Goal: Check status: Check status

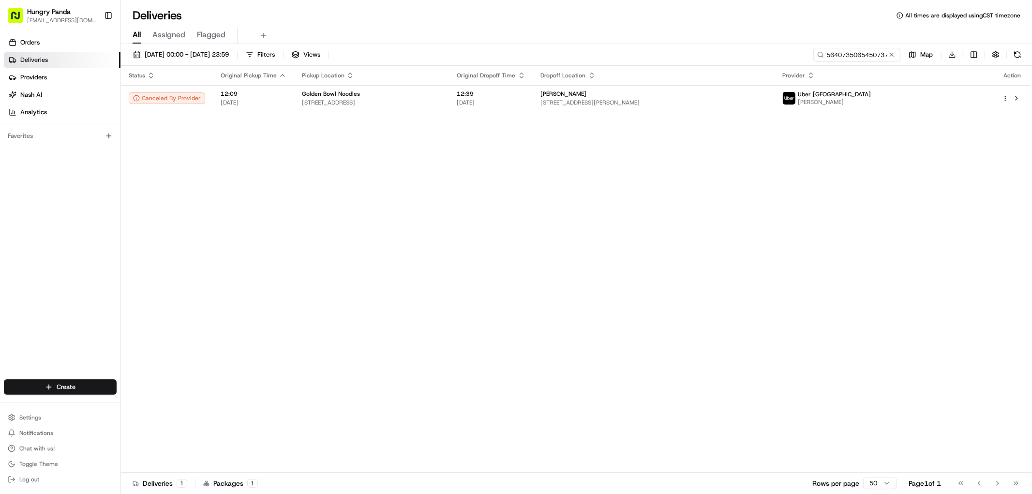
click at [854, 52] on input "5640735065450737031837" at bounding box center [857, 55] width 87 height 14
drag, startPoint x: 0, startPoint y: 0, endPoint x: 854, endPoint y: 54, distance: 855.9
click at [854, 52] on input "5640735065450737031837" at bounding box center [857, 55] width 87 height 14
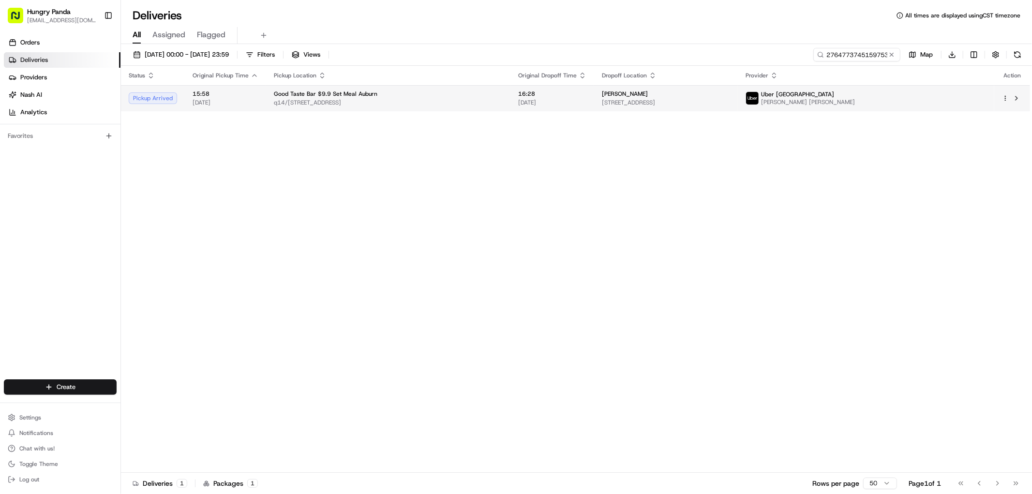
click at [830, 95] on td "Uber Australia [PERSON_NAME] [PERSON_NAME]" at bounding box center [866, 98] width 257 height 26
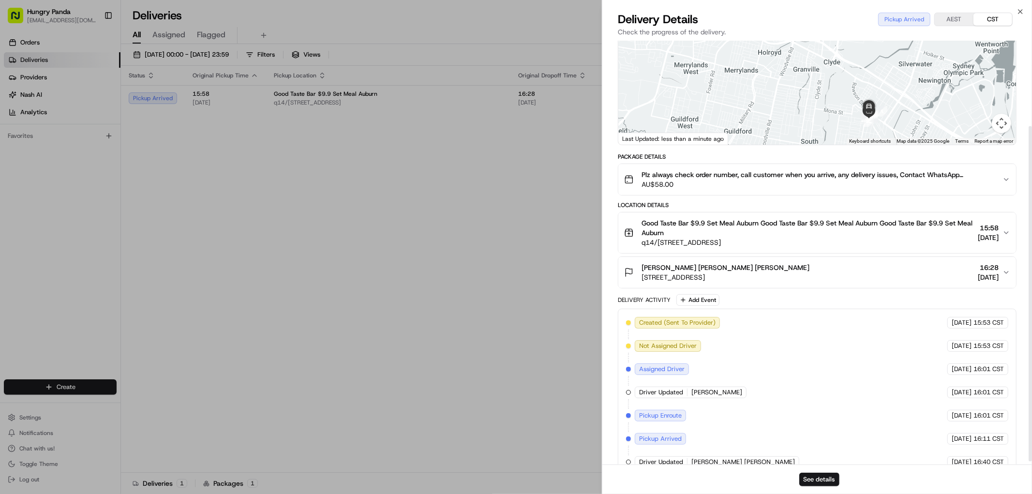
scroll to position [112, 0]
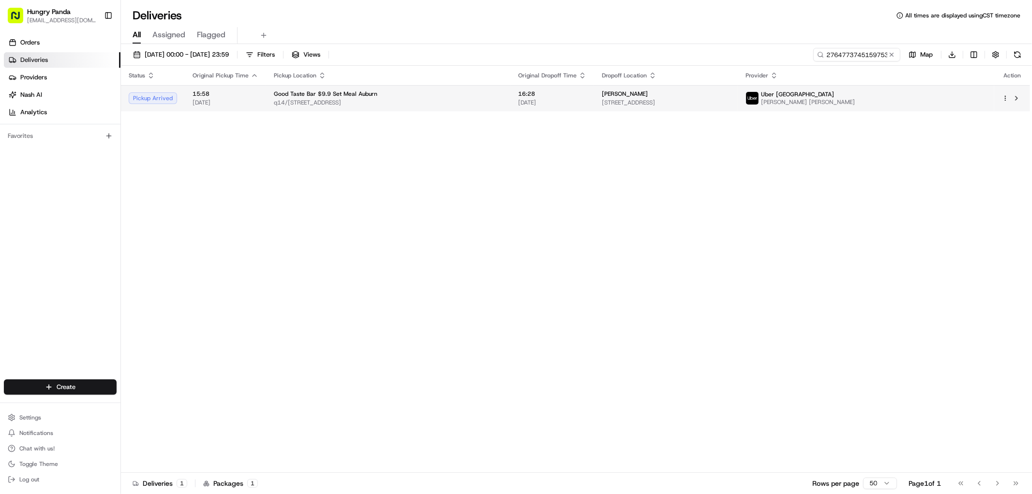
click at [731, 102] on span "[STREET_ADDRESS]" at bounding box center [666, 103] width 129 height 8
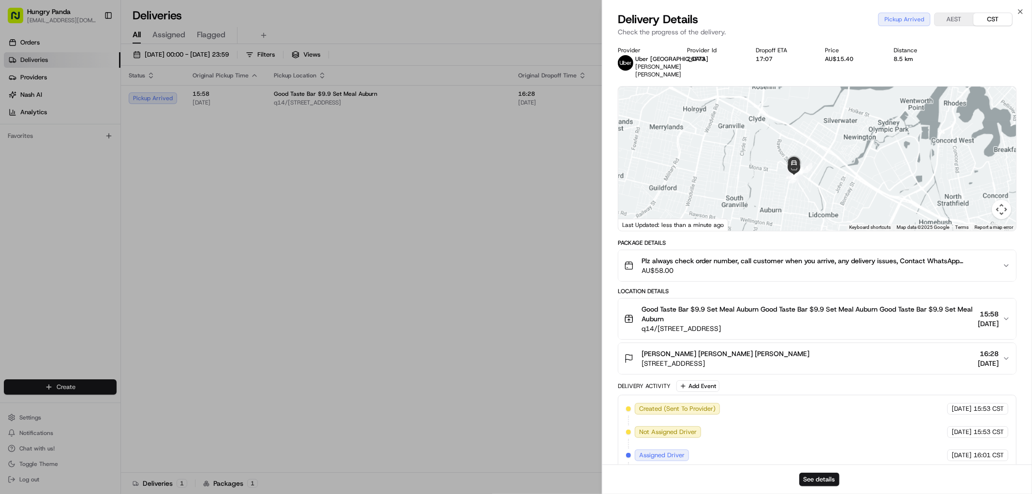
drag, startPoint x: 803, startPoint y: 171, endPoint x: 767, endPoint y: 152, distance: 41.6
click at [767, 152] on div at bounding box center [818, 159] width 398 height 144
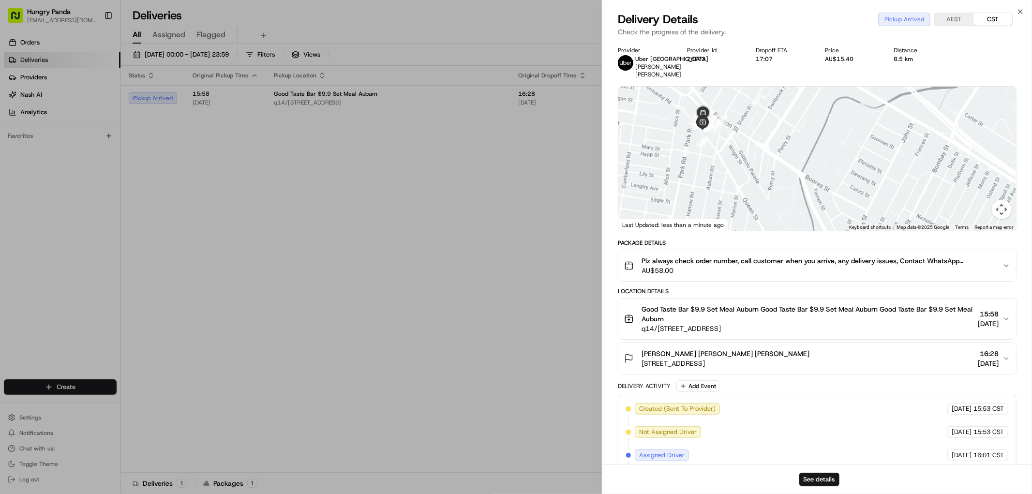
drag, startPoint x: 754, startPoint y: 155, endPoint x: 765, endPoint y: 175, distance: 22.8
click at [765, 175] on div at bounding box center [818, 159] width 398 height 144
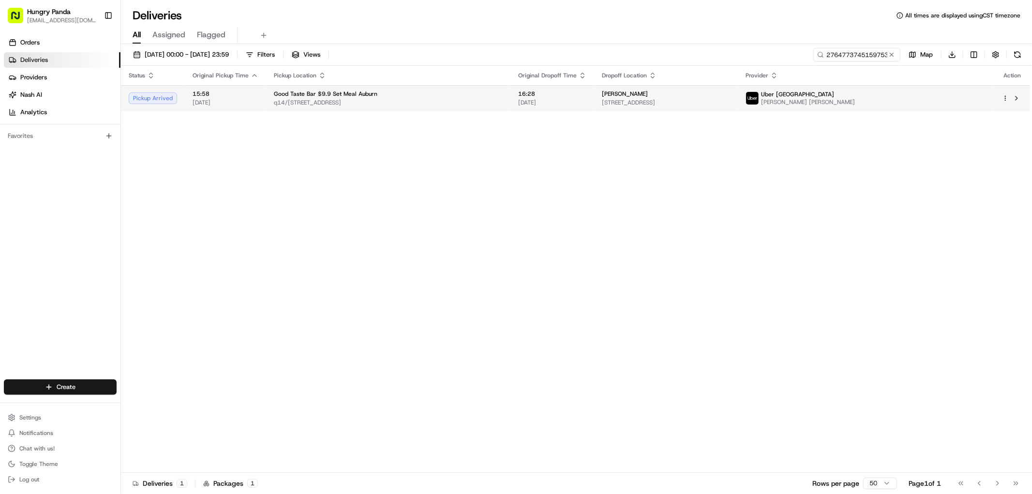
click at [680, 104] on span "[STREET_ADDRESS]" at bounding box center [666, 103] width 129 height 8
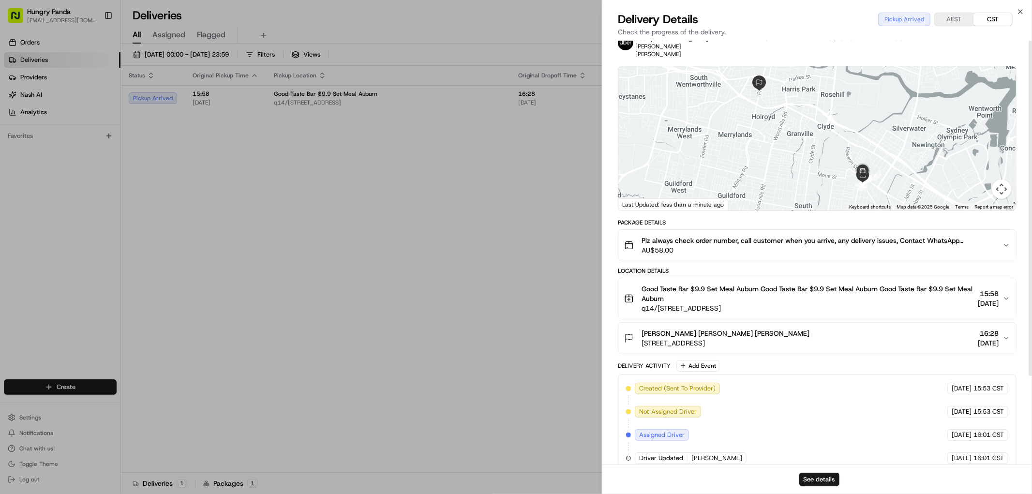
scroll to position [0, 0]
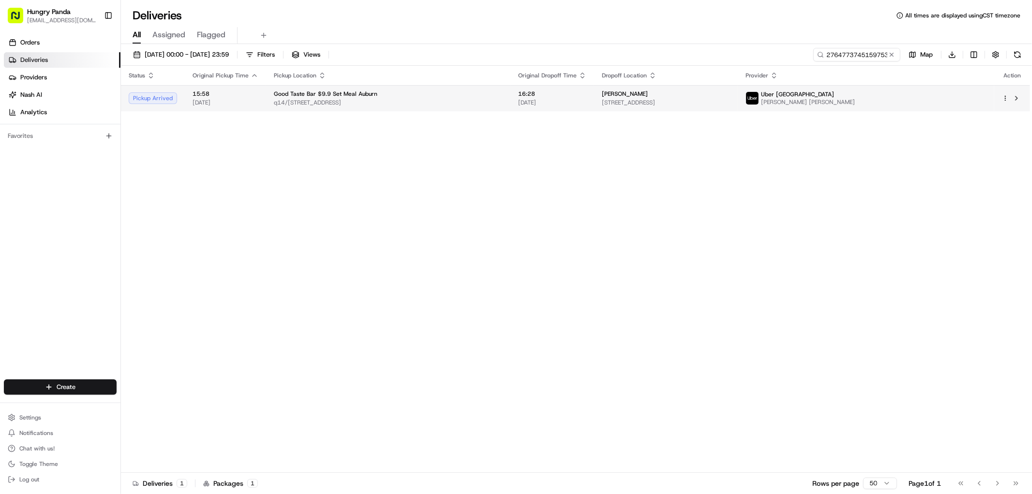
drag, startPoint x: 534, startPoint y: 201, endPoint x: 768, endPoint y: 94, distance: 256.9
click at [537, 200] on div "Status Original Pickup Time Pickup Location Original Dropoff Time Dropoff Locat…" at bounding box center [575, 269] width 909 height 407
click at [853, 56] on input "2764773745159753471804" at bounding box center [843, 55] width 116 height 14
paste input "560747845959795181906"
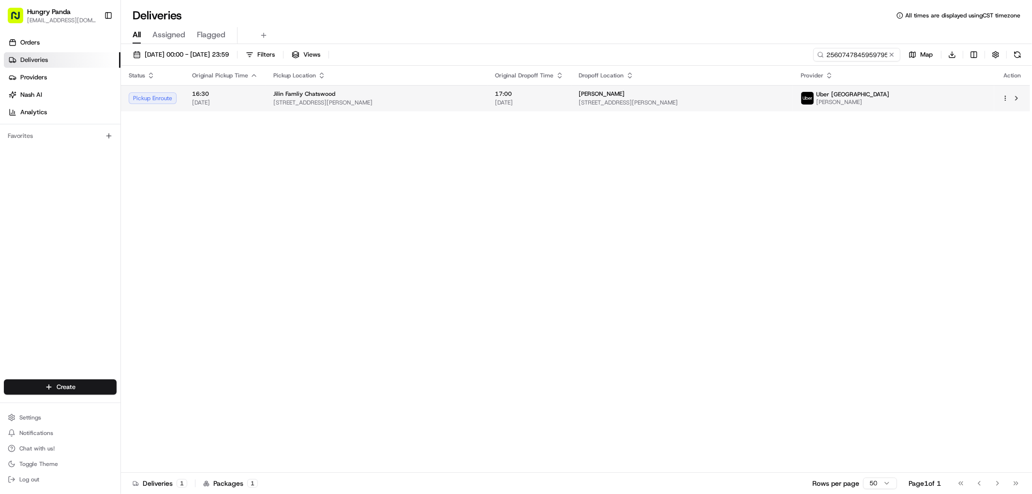
click at [757, 109] on td "[PERSON_NAME] [STREET_ADDRESS][PERSON_NAME]" at bounding box center [683, 98] width 222 height 26
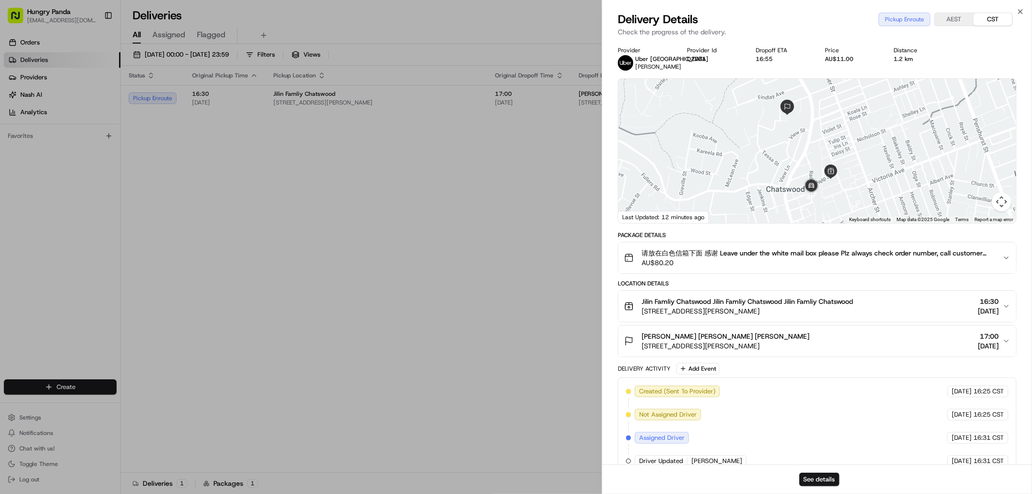
click at [860, 184] on div at bounding box center [818, 151] width 398 height 144
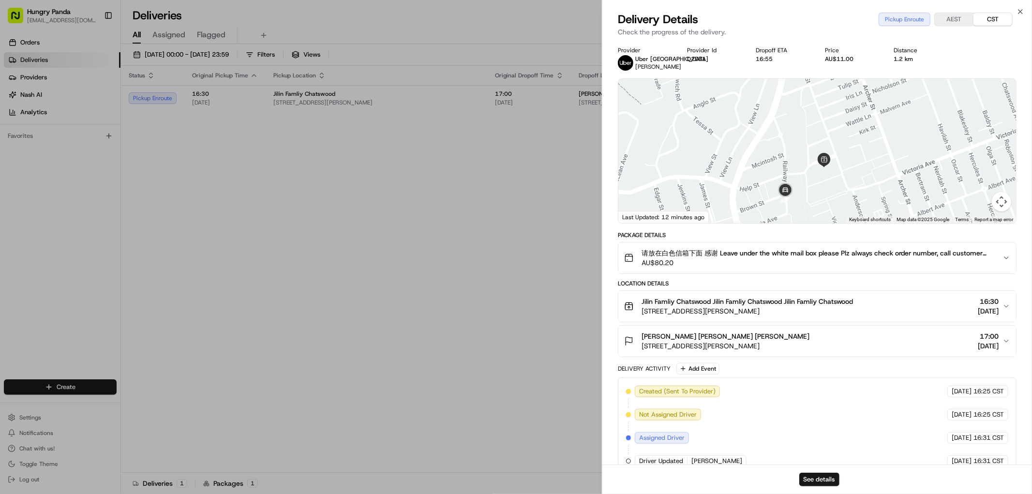
click at [831, 175] on div at bounding box center [818, 151] width 398 height 144
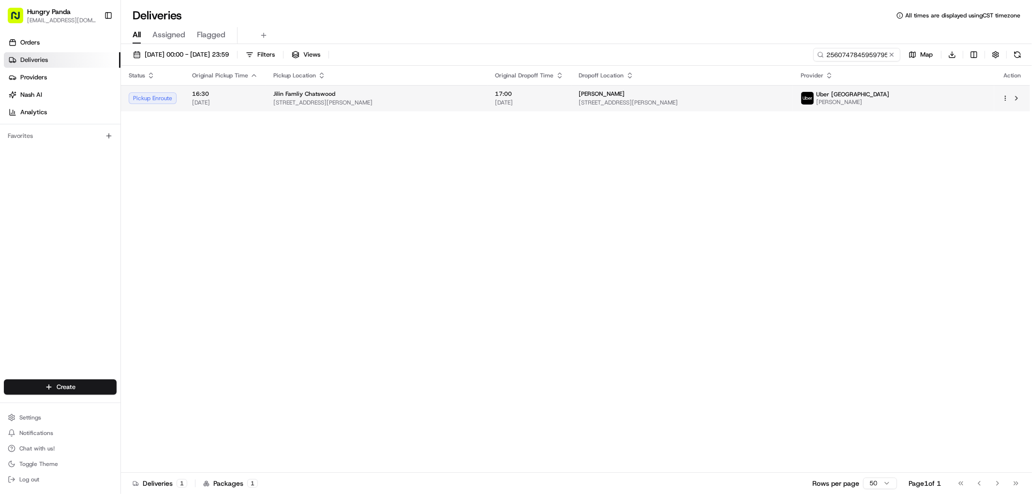
click at [705, 94] on div "[PERSON_NAME]" at bounding box center [682, 94] width 207 height 8
click at [860, 57] on input "2560747845959795181906" at bounding box center [843, 55] width 116 height 14
paste input "764773745159753471804"
click at [731, 103] on span "[STREET_ADDRESS]" at bounding box center [666, 103] width 129 height 8
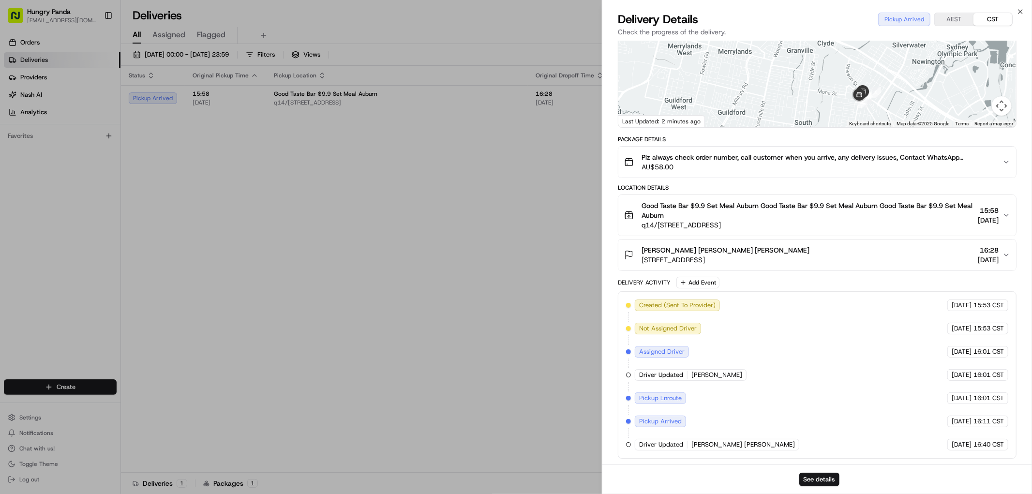
scroll to position [105, 0]
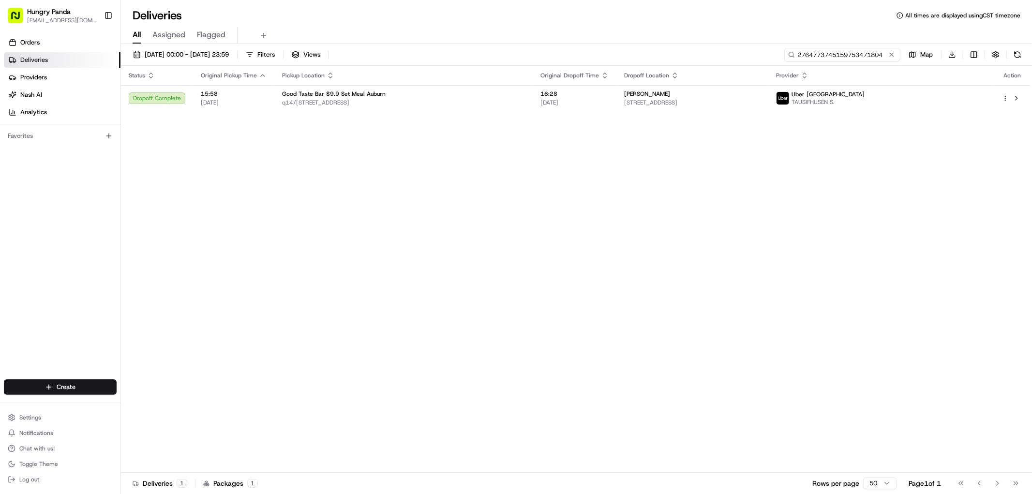
click at [847, 55] on input "2764773745159753471804" at bounding box center [843, 55] width 116 height 14
paste input "560747845959795181906"
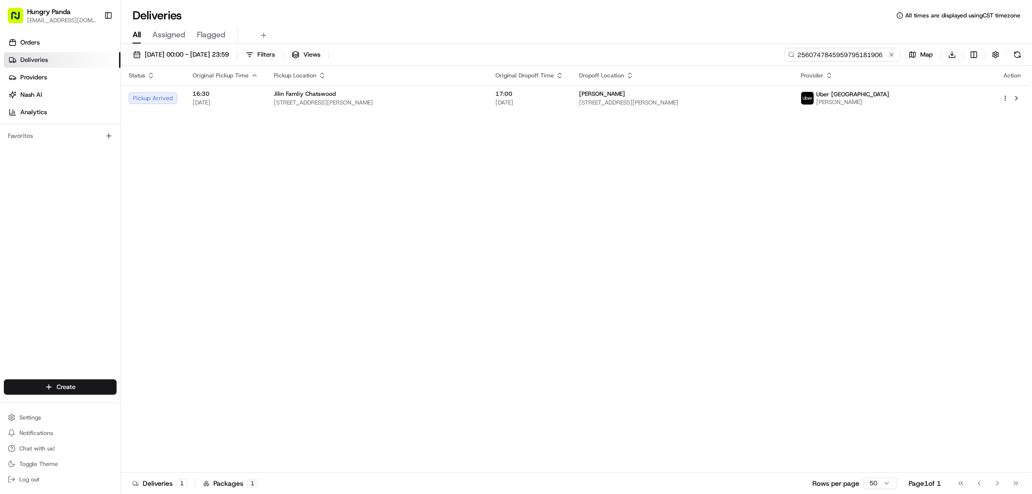
type input "2560747845959795181906"
click at [785, 96] on div "[PERSON_NAME]" at bounding box center [682, 94] width 206 height 8
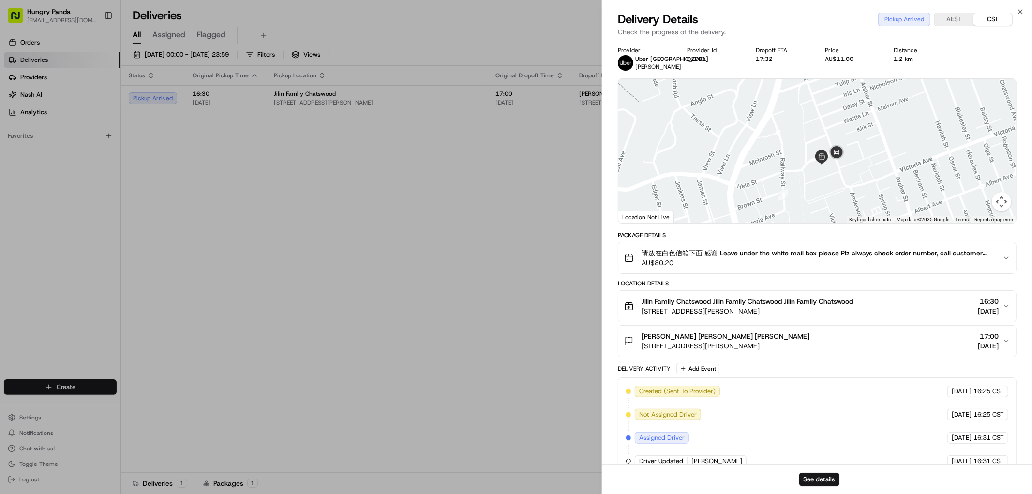
drag, startPoint x: 843, startPoint y: 179, endPoint x: 799, endPoint y: 271, distance: 102.0
click at [824, 169] on div at bounding box center [818, 151] width 398 height 144
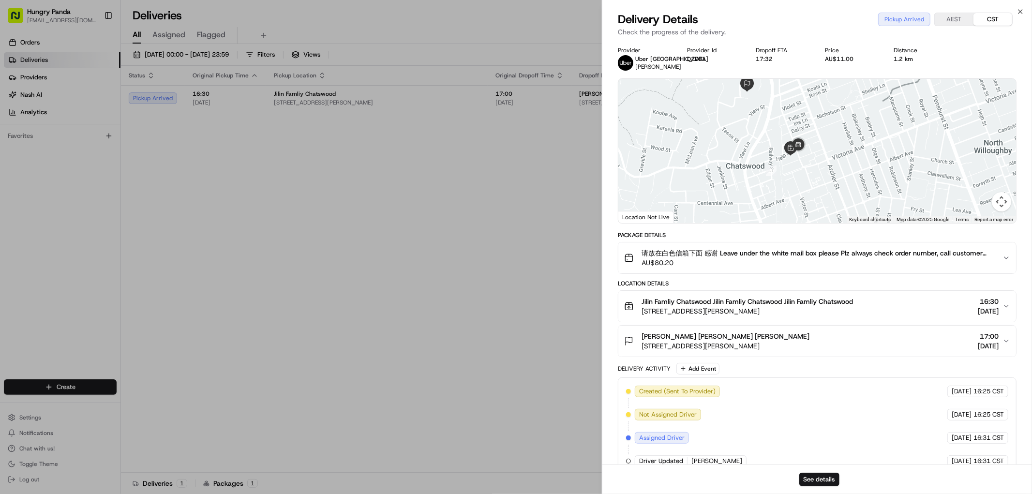
drag, startPoint x: 796, startPoint y: 162, endPoint x: 796, endPoint y: 177, distance: 15.5
click at [796, 177] on div at bounding box center [818, 151] width 398 height 144
